Goal: Task Accomplishment & Management: Use online tool/utility

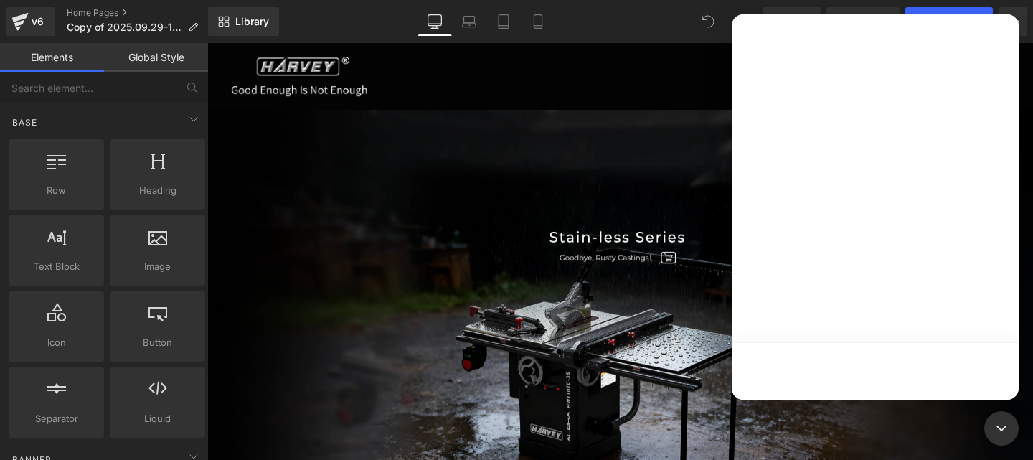
click at [523, 196] on div at bounding box center [516, 208] width 1033 height 417
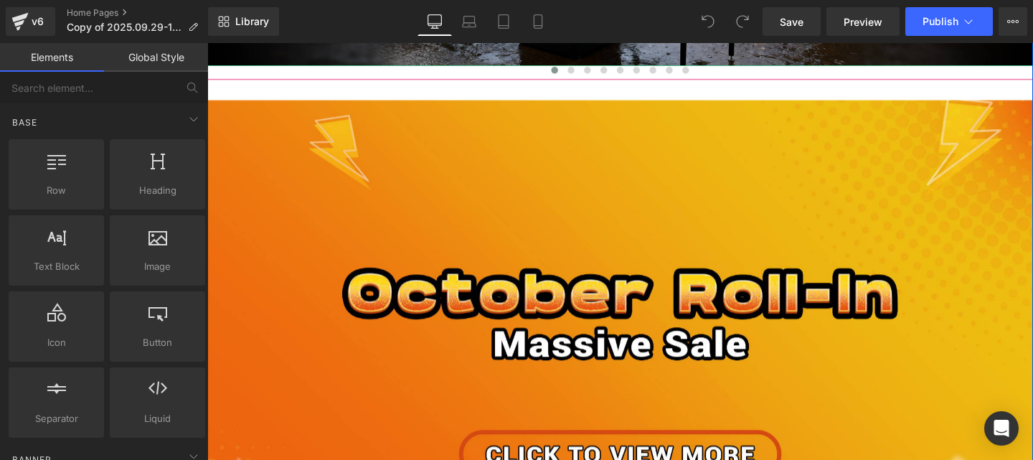
scroll to position [646, 0]
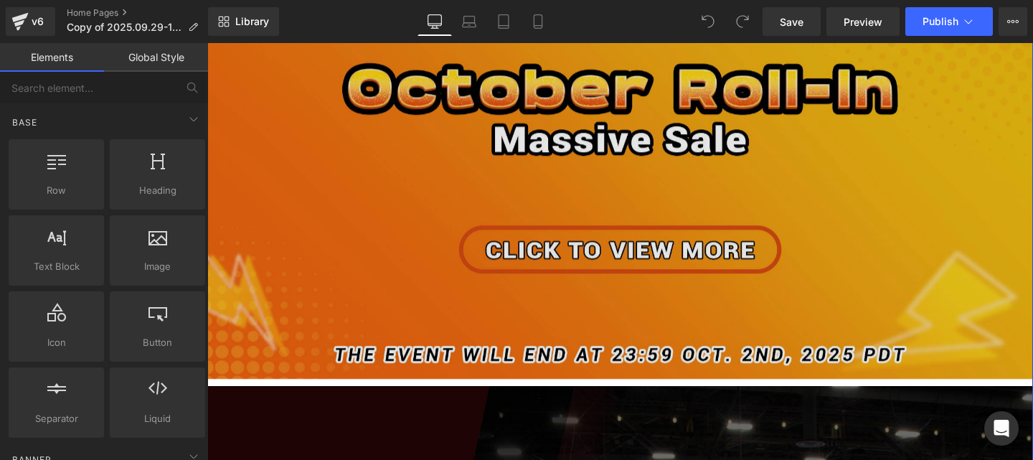
drag, startPoint x: 730, startPoint y: 239, endPoint x: 539, endPoint y: 204, distance: 194.0
click at [539, 204] on img at bounding box center [641, 142] width 868 height 508
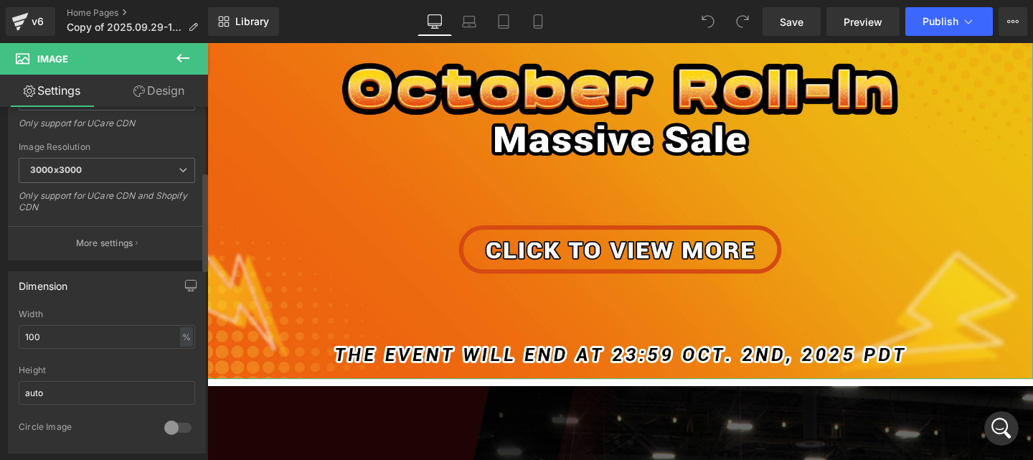
scroll to position [287, 0]
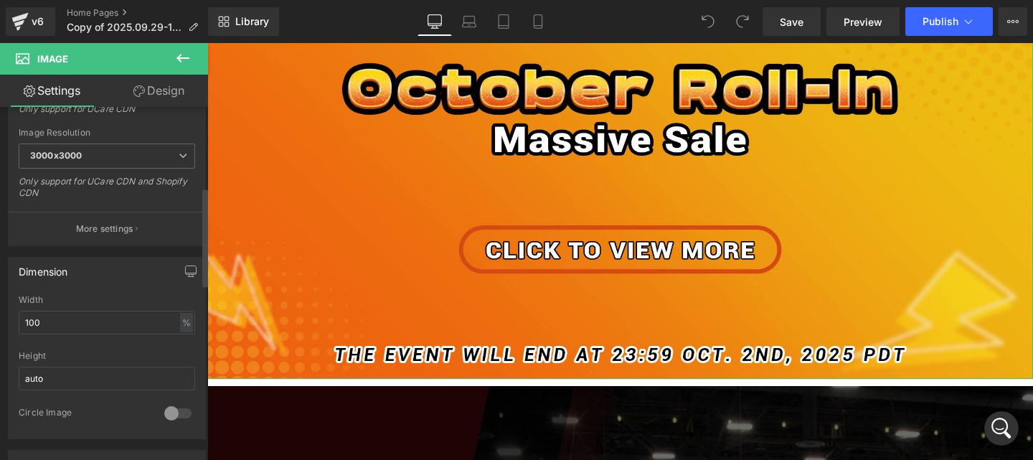
click at [114, 232] on p "More settings" at bounding box center [104, 228] width 57 height 13
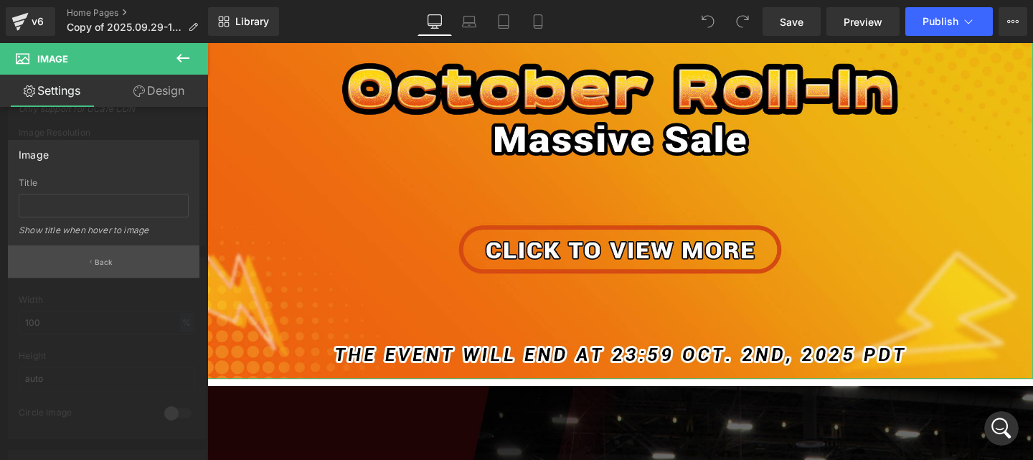
click at [112, 261] on p "Back" at bounding box center [104, 262] width 19 height 11
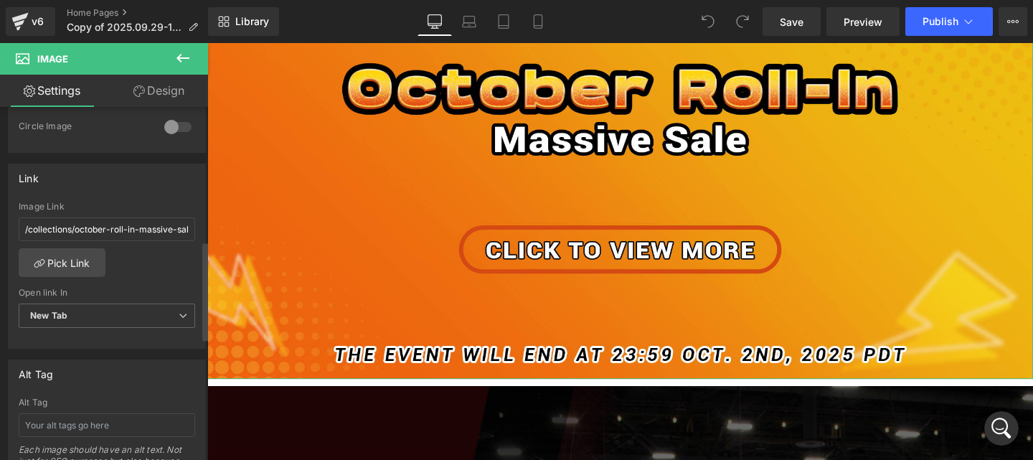
scroll to position [574, 0]
click at [121, 315] on span "New Tab" at bounding box center [107, 315] width 176 height 25
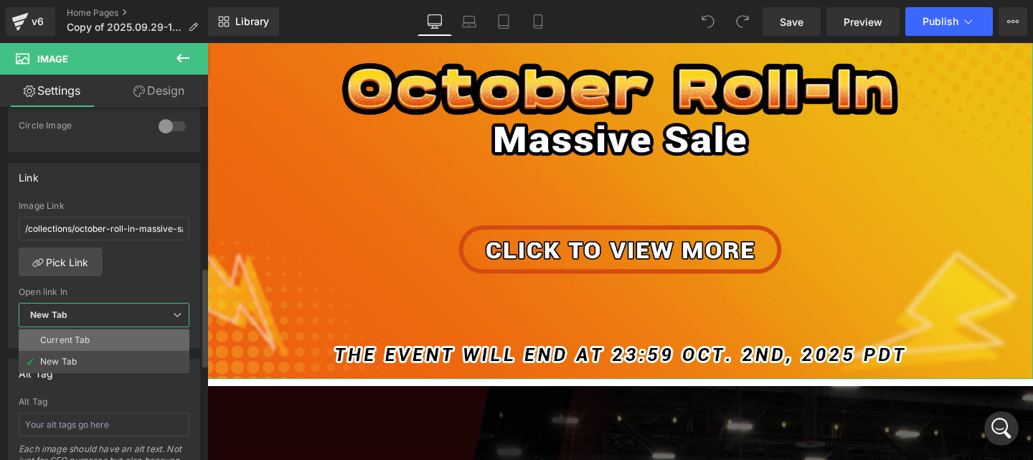
click at [108, 341] on li "Current Tab" at bounding box center [104, 340] width 171 height 22
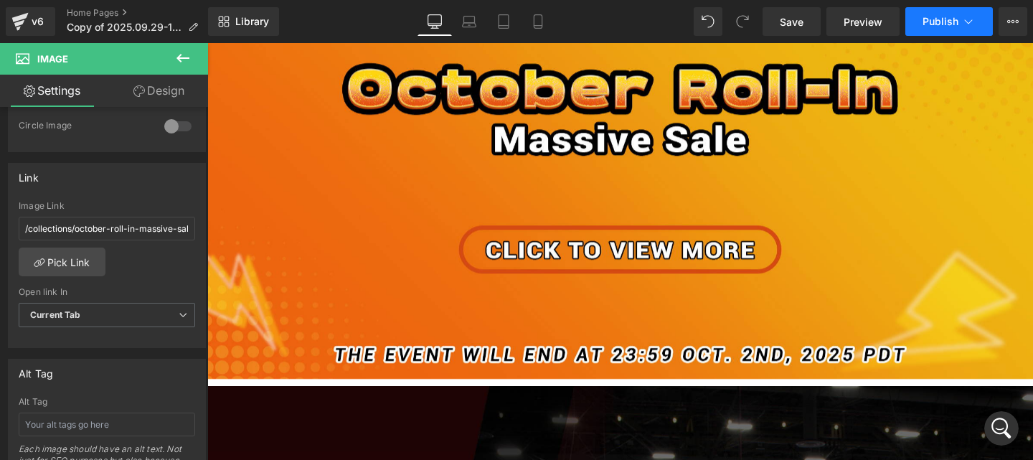
click at [917, 31] on button "Publish" at bounding box center [949, 21] width 88 height 29
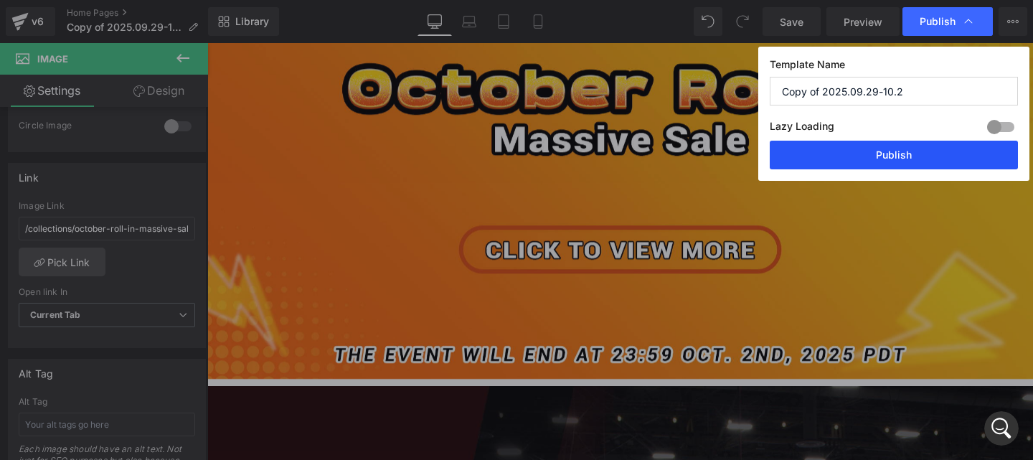
click at [882, 158] on button "Publish" at bounding box center [894, 155] width 248 height 29
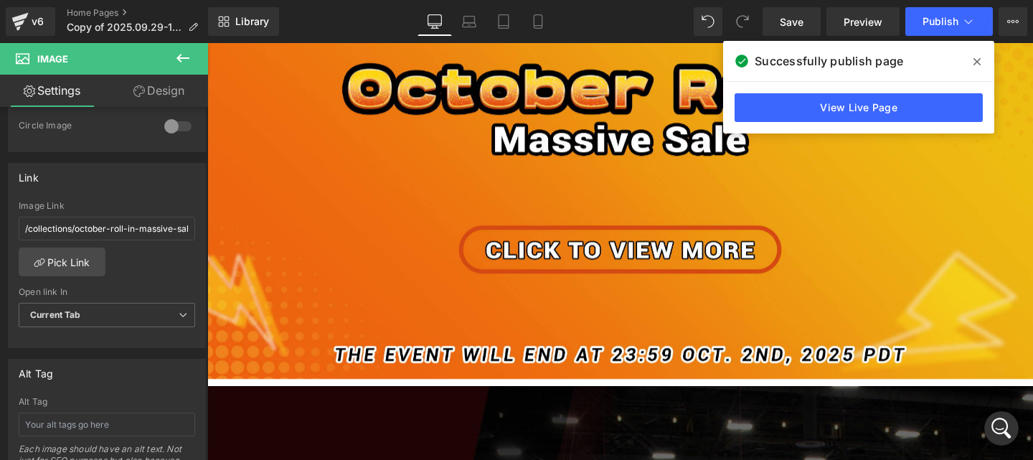
click at [976, 60] on icon at bounding box center [976, 61] width 7 height 11
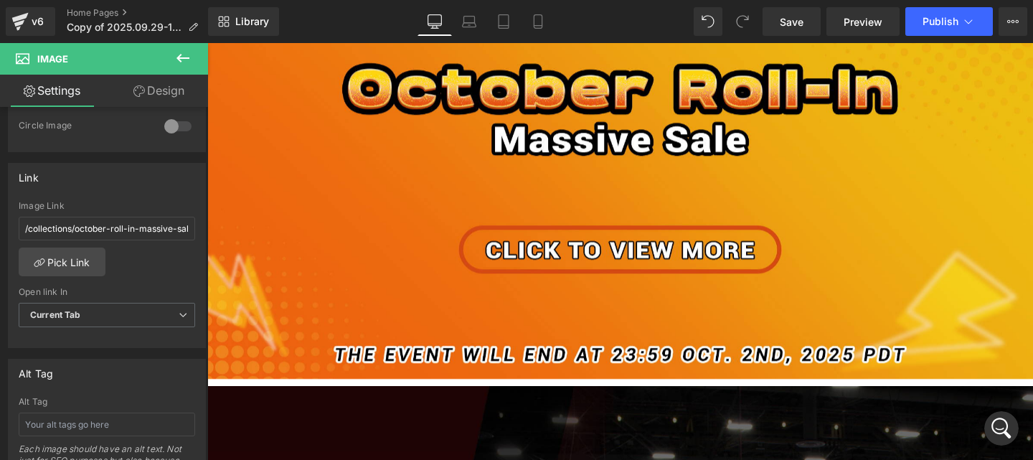
click at [84, 6] on div "v6 Home Pages Copy of 2025.09.29-10.2" at bounding box center [104, 21] width 208 height 43
click at [90, 13] on link "Home Pages" at bounding box center [138, 12] width 143 height 11
